Goal: Information Seeking & Learning: Learn about a topic

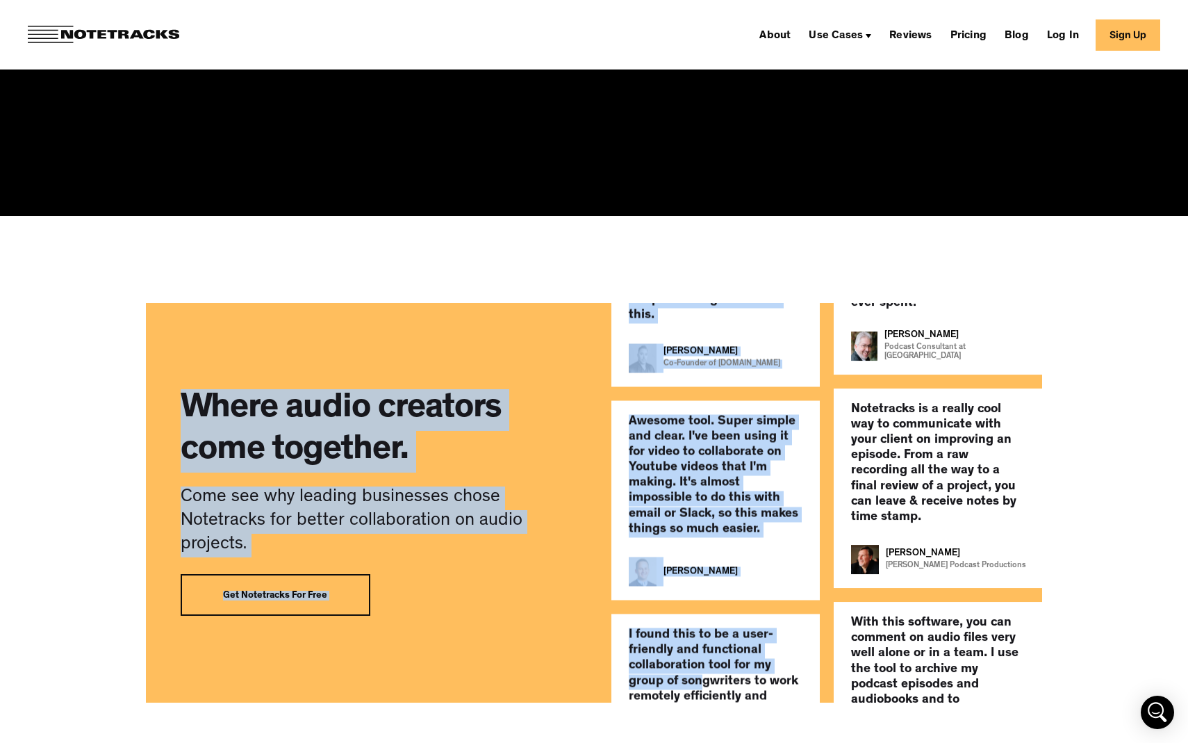
scroll to position [2711, 0]
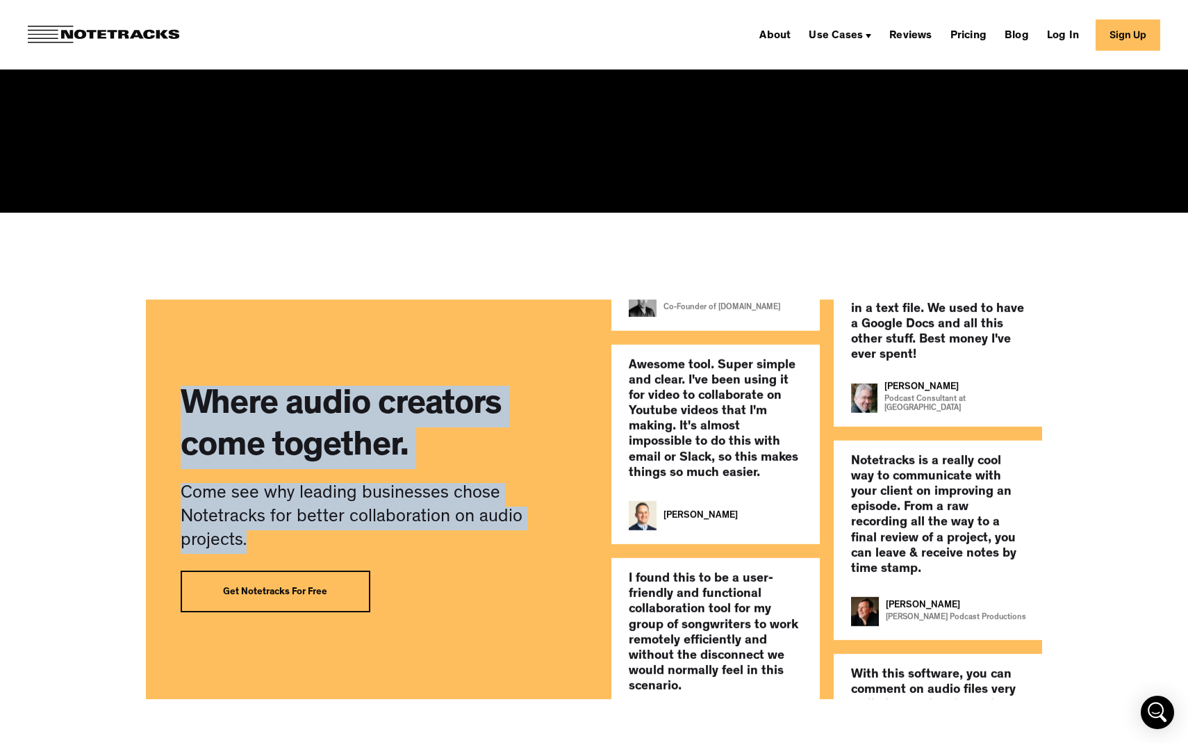
drag, startPoint x: 196, startPoint y: 183, endPoint x: 371, endPoint y: 603, distance: 454.7
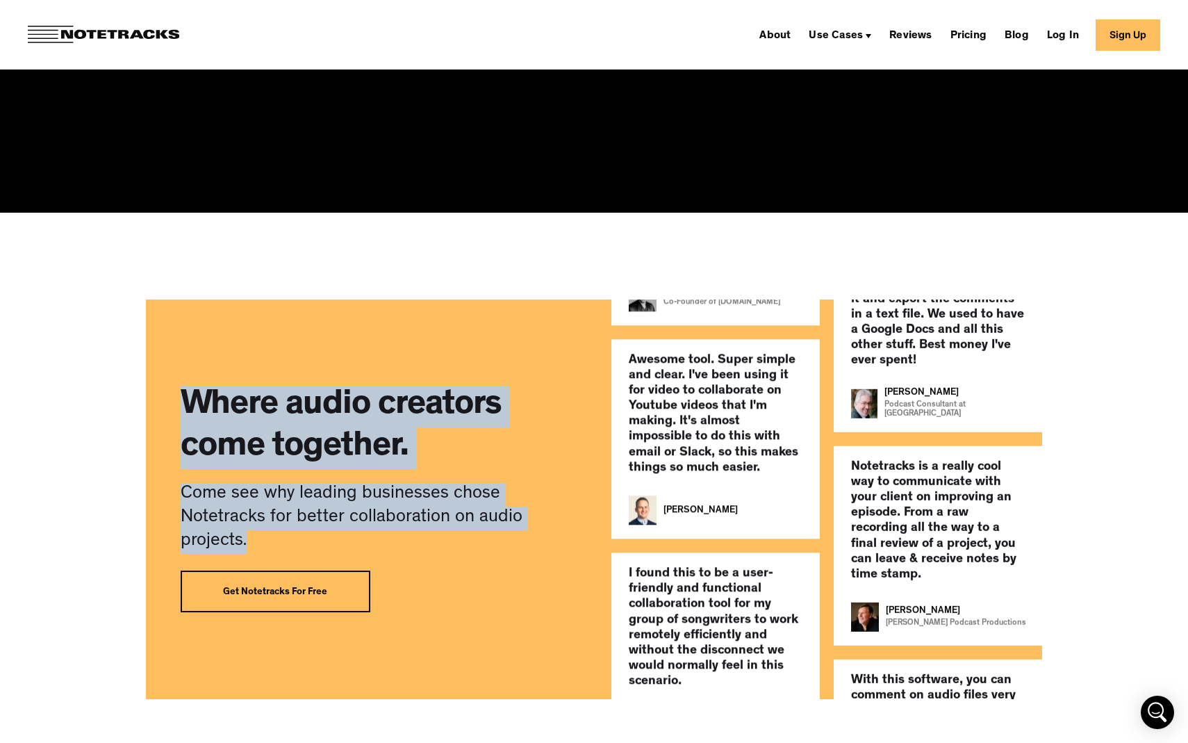
copy div "Lor Ipsumdol sita consecte adipis. Elitseddoeius. Tempo incididu utl etdolo mag…"
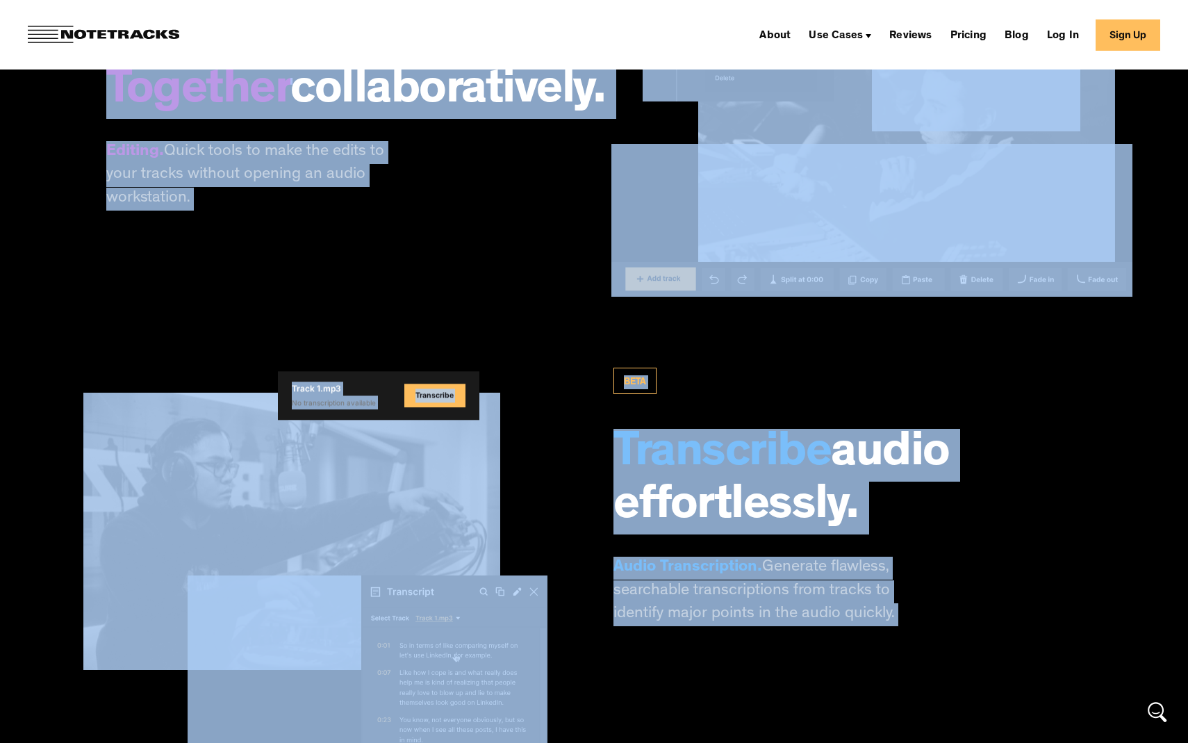
scroll to position [2071, 0]
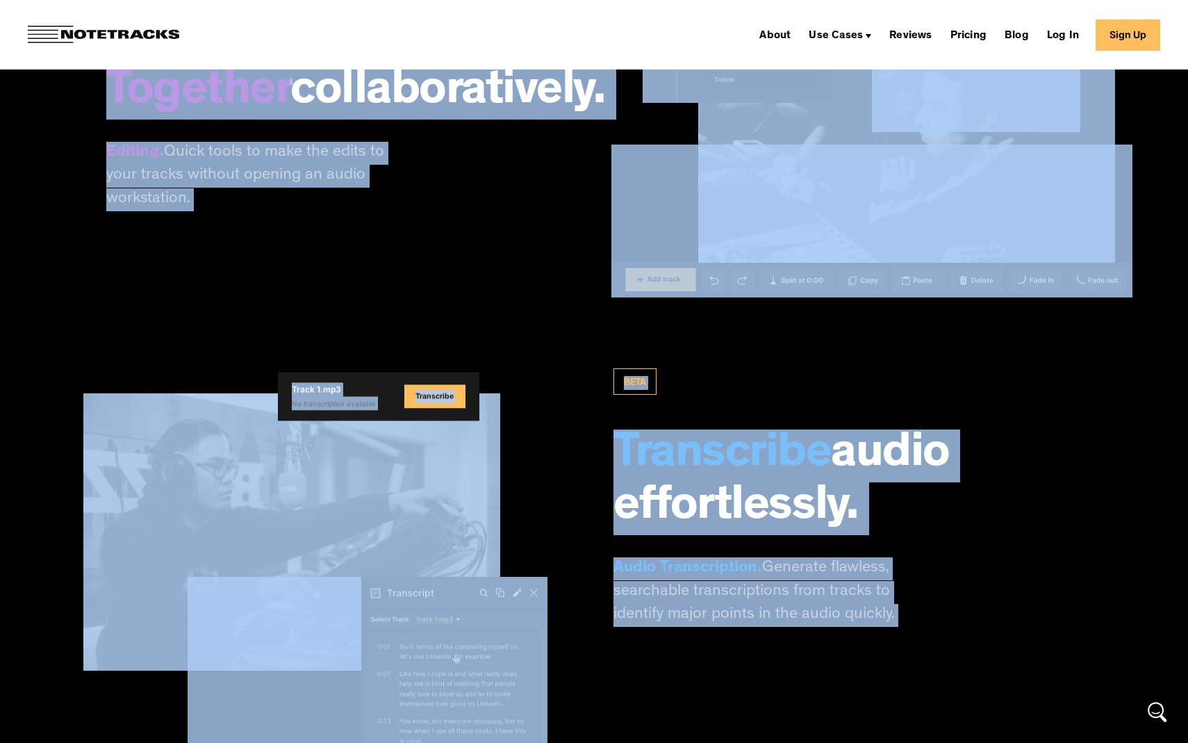
click at [627, 602] on div "BETA Transcribe audio effortlessly. Audio Transcription. Generate flawless, sea…" at bounding box center [806, 497] width 387 height 258
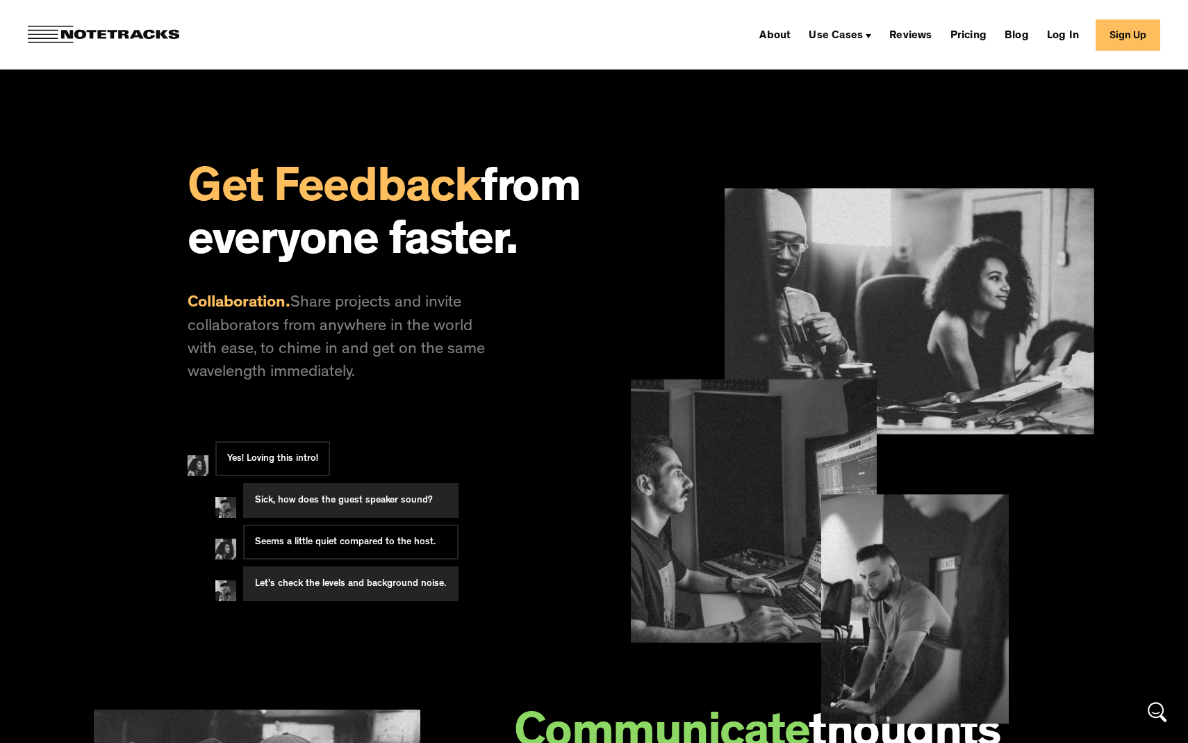
scroll to position [0, 0]
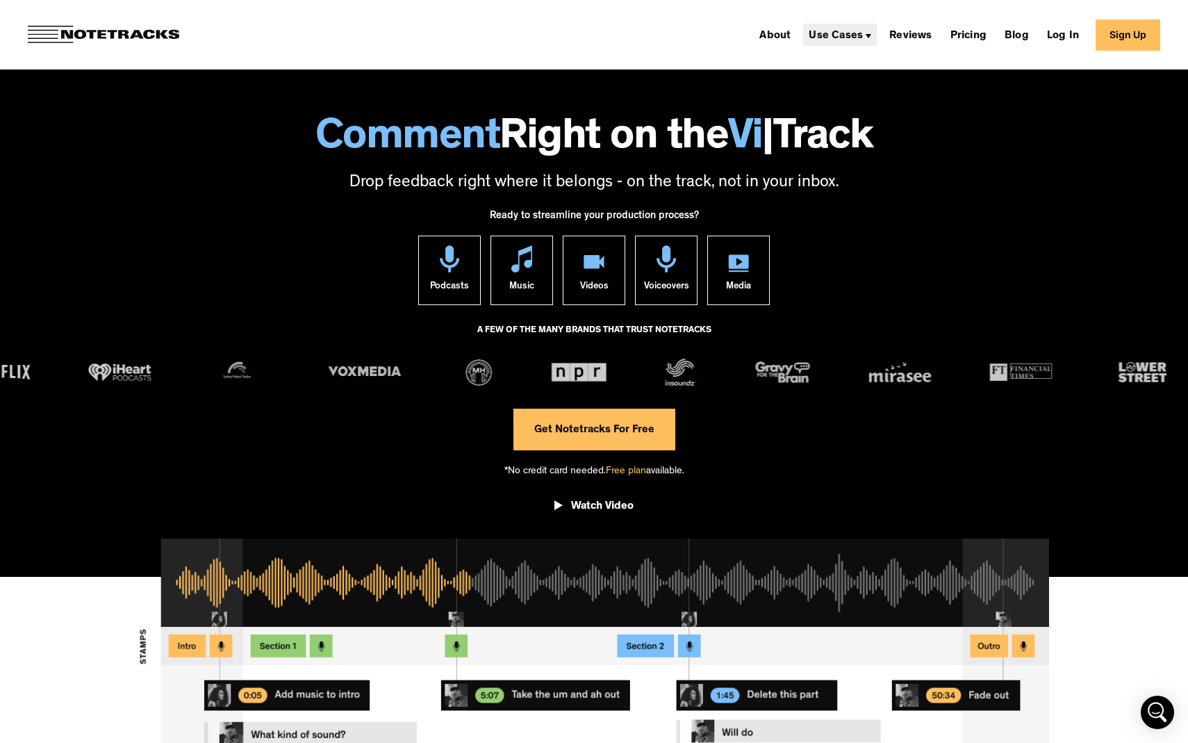
click at [861, 35] on div "Use Cases" at bounding box center [836, 36] width 54 height 11
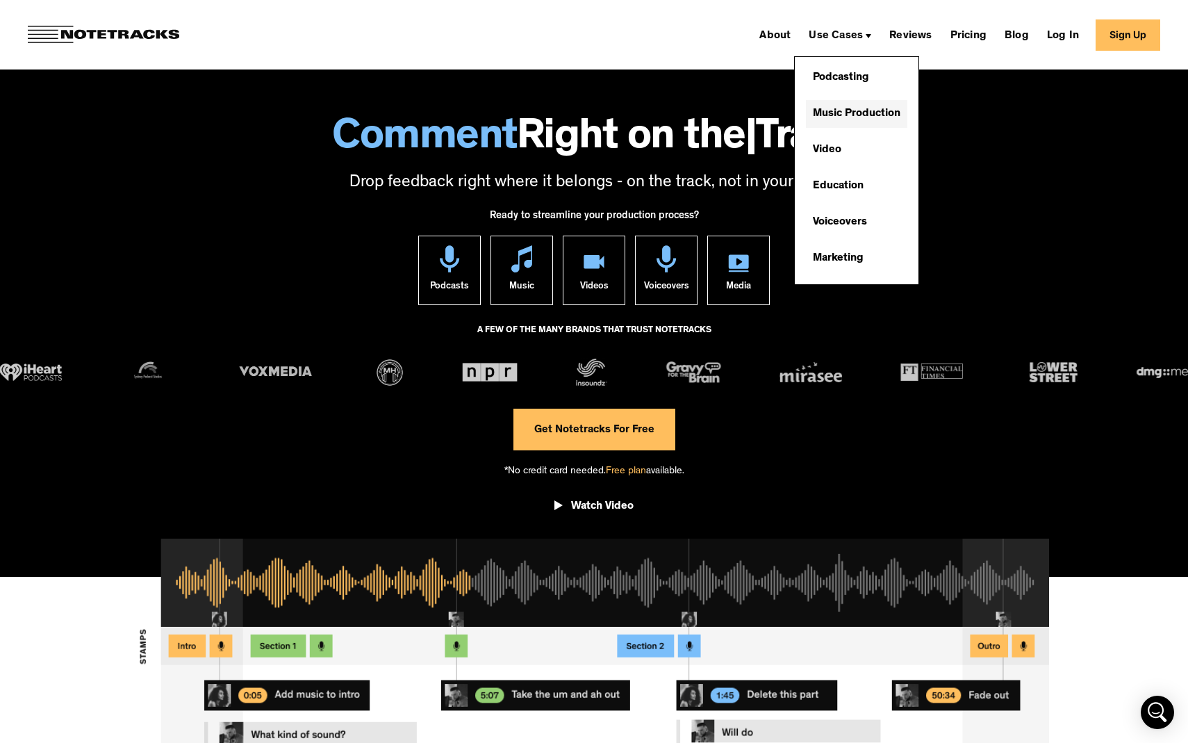
click at [858, 113] on link "Music Production" at bounding box center [856, 114] width 101 height 28
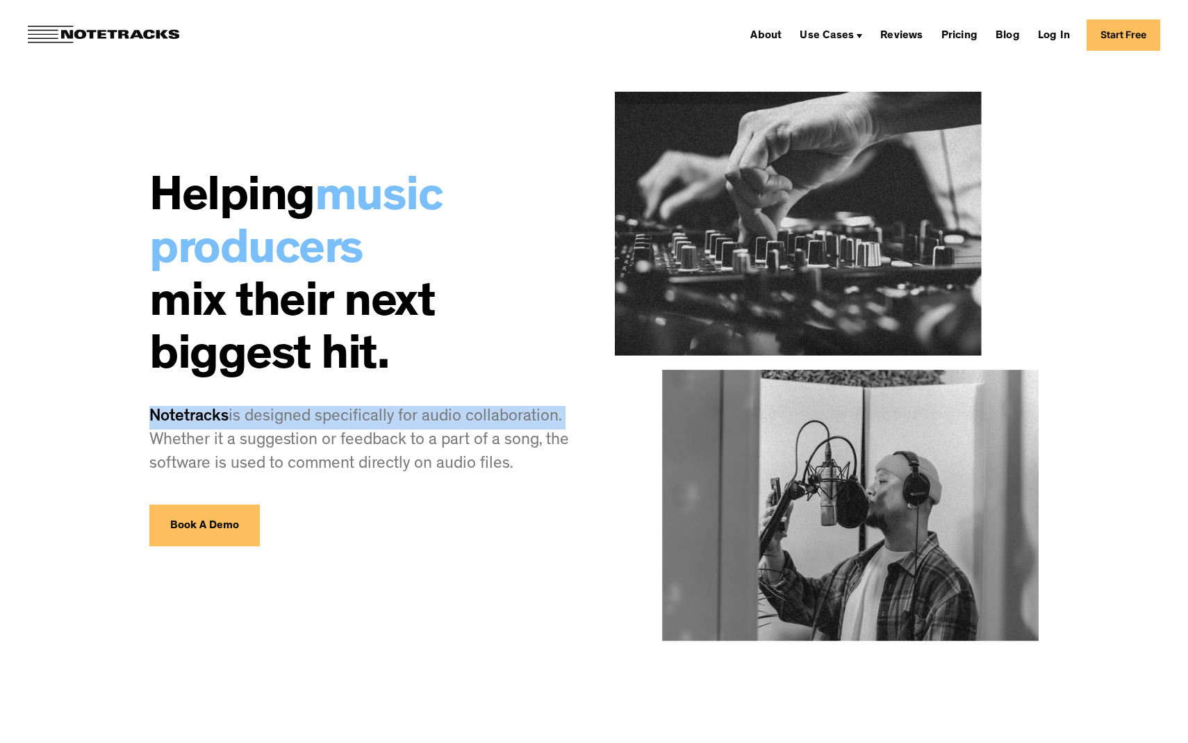
drag, startPoint x: 146, startPoint y: 415, endPoint x: 567, endPoint y: 418, distance: 421.0
click at [567, 418] on div "Helping music producers mix their next biggest hit. Notetracks is designed spec…" at bounding box center [594, 453] width 1000 height 907
copy p "Notetracks is designed specifically for audio collaboration."
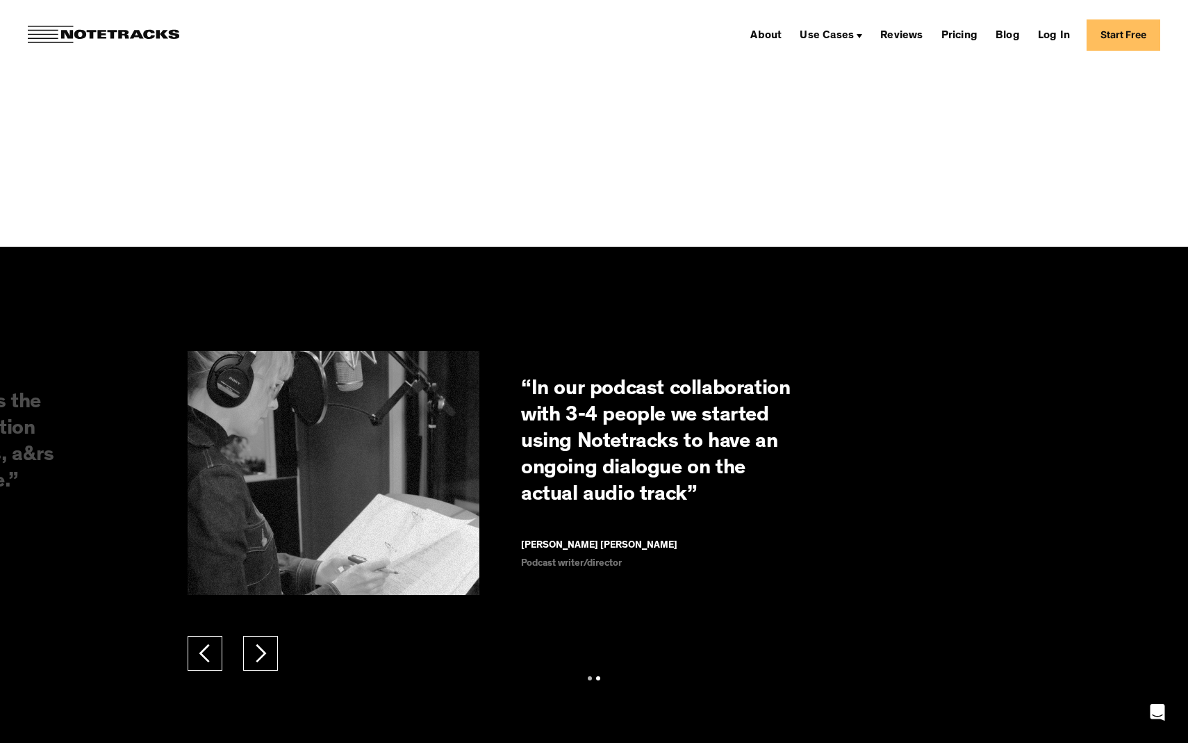
scroll to position [2029, 0]
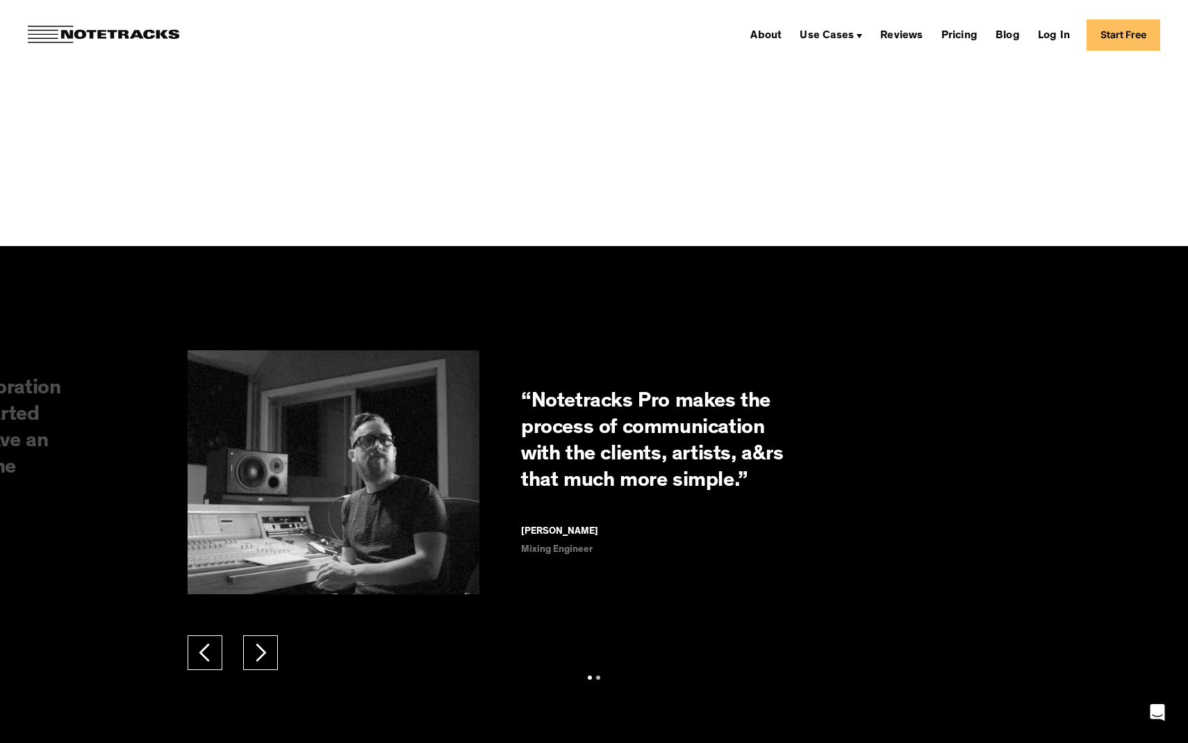
click at [214, 655] on div "previous slide" at bounding box center [205, 652] width 21 height 21
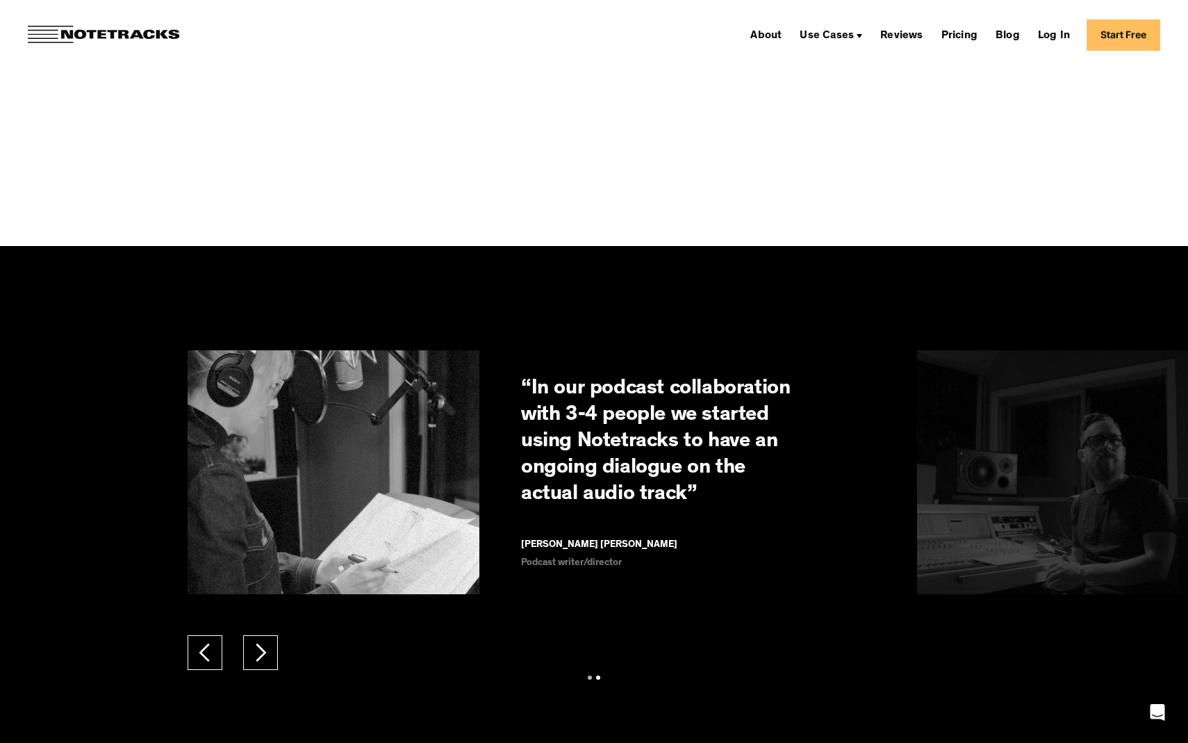
click at [265, 660] on div "next slide" at bounding box center [260, 652] width 21 height 21
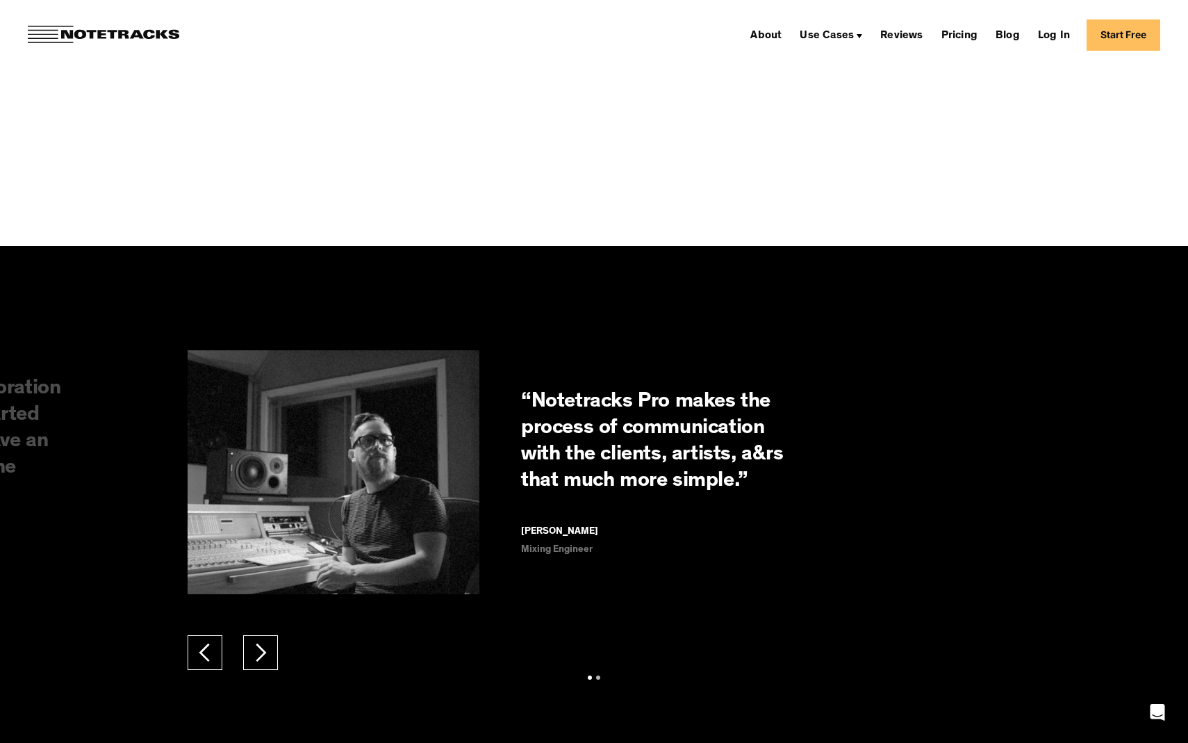
click at [265, 660] on div "next slide" at bounding box center [260, 652] width 21 height 21
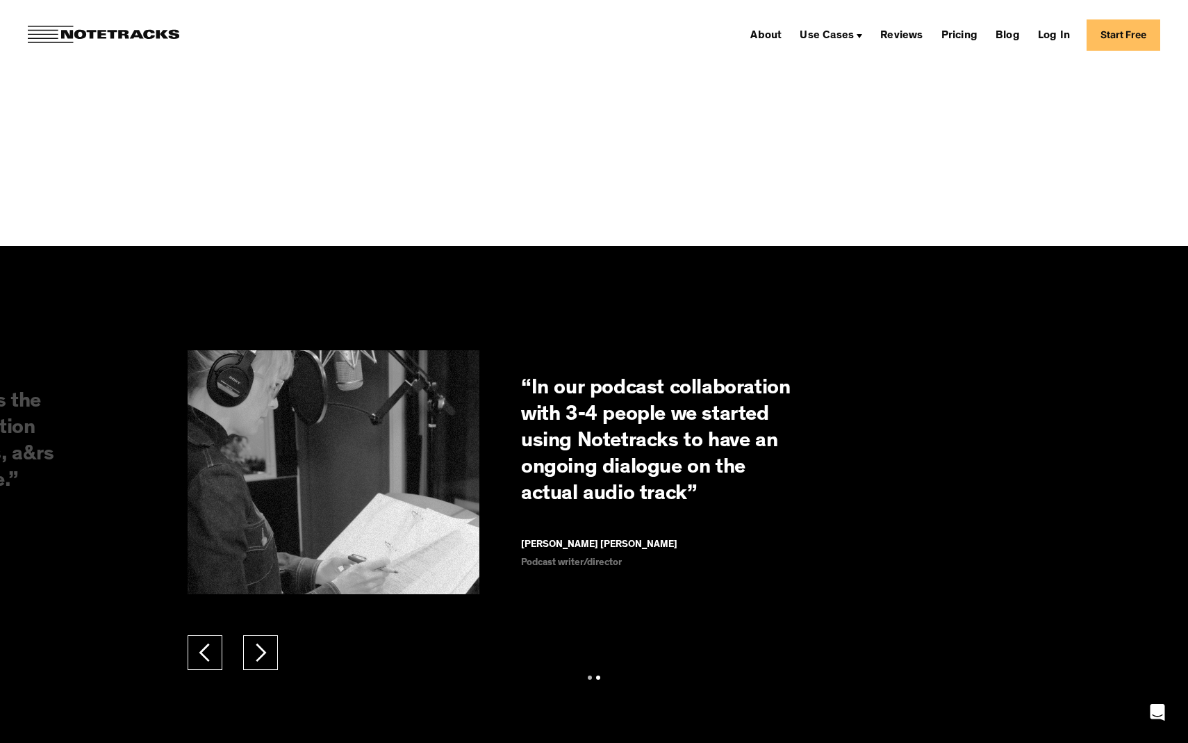
click at [265, 660] on div "next slide" at bounding box center [260, 652] width 21 height 21
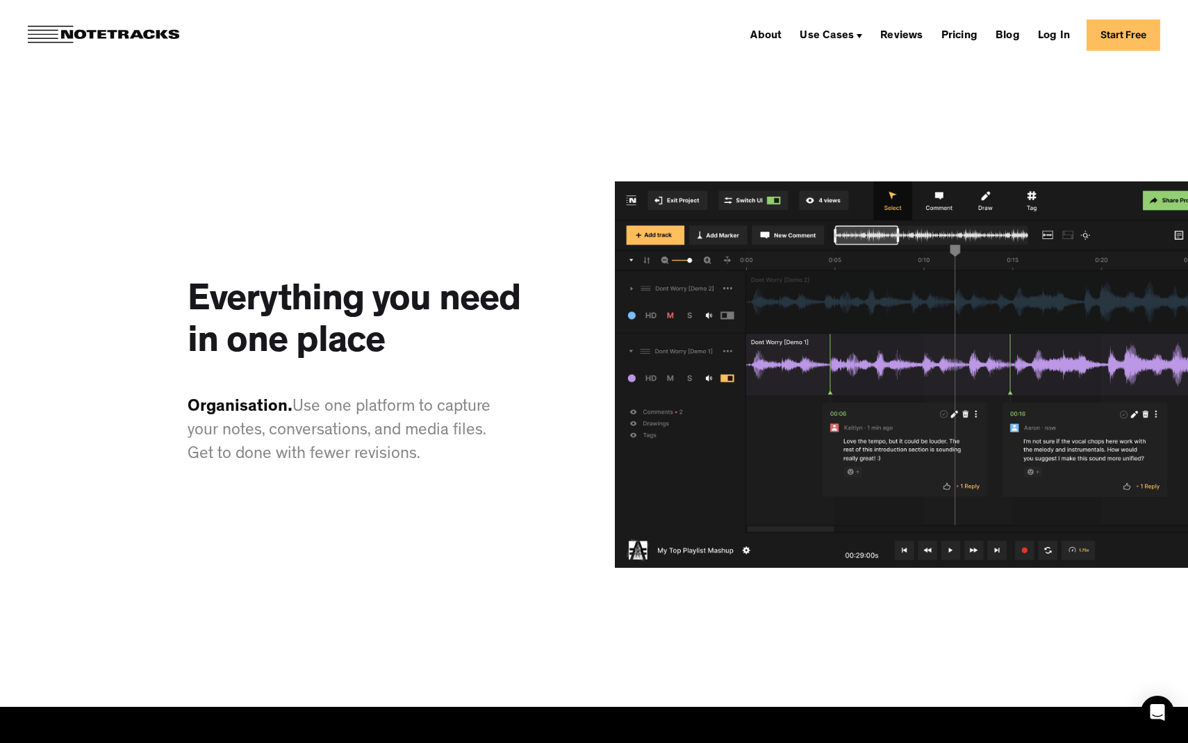
scroll to position [1363, 0]
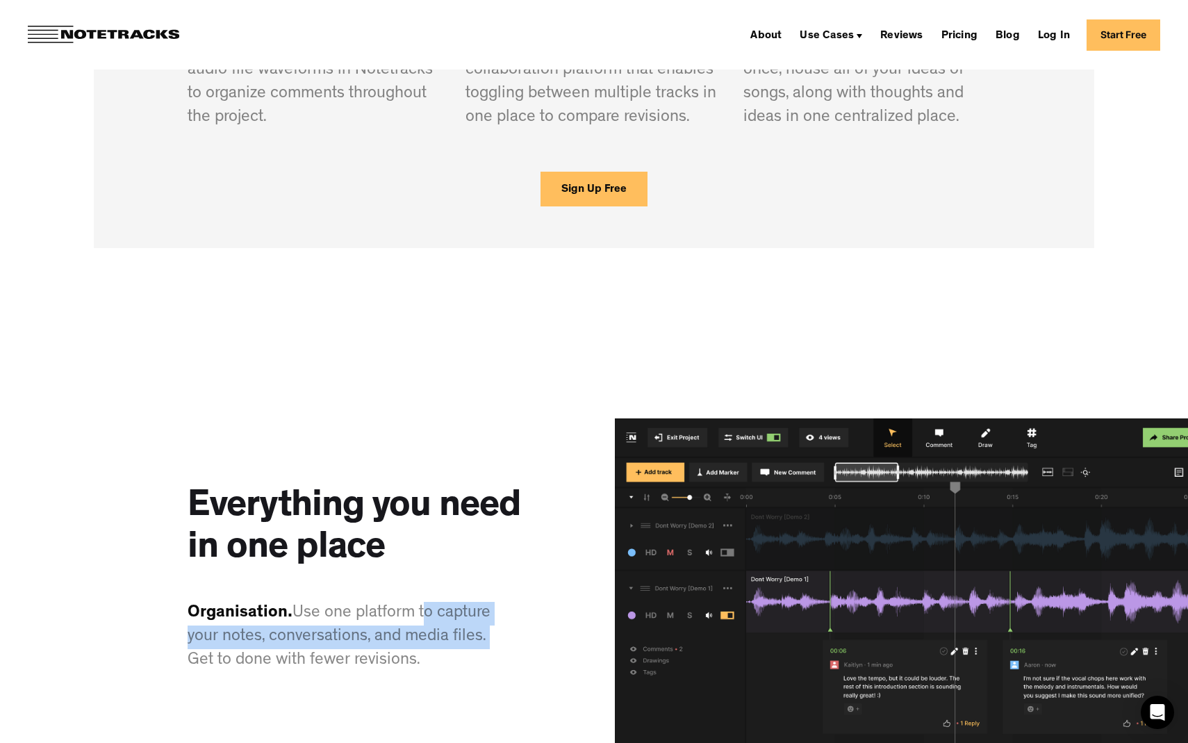
drag, startPoint x: 424, startPoint y: 616, endPoint x: 494, endPoint y: 634, distance: 72.5
click at [494, 632] on p "Organisation. Use one platform to capture your notes, conversations, and media …" at bounding box center [348, 637] width 320 height 71
copy p "to capture your notes, conversations, and media files."
